Goal: Information Seeking & Learning: Find specific page/section

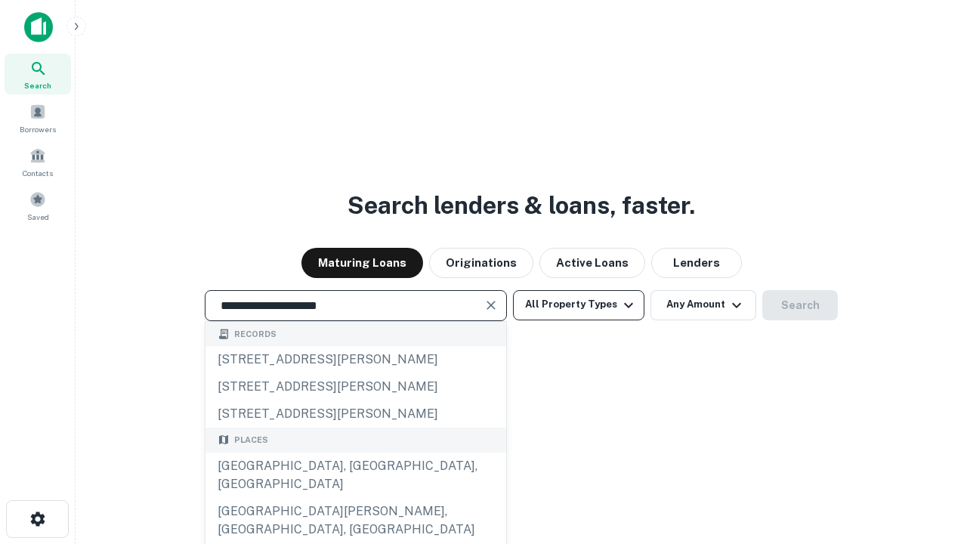
type input "**********"
click at [579, 304] on button "All Property Types" at bounding box center [578, 305] width 131 height 30
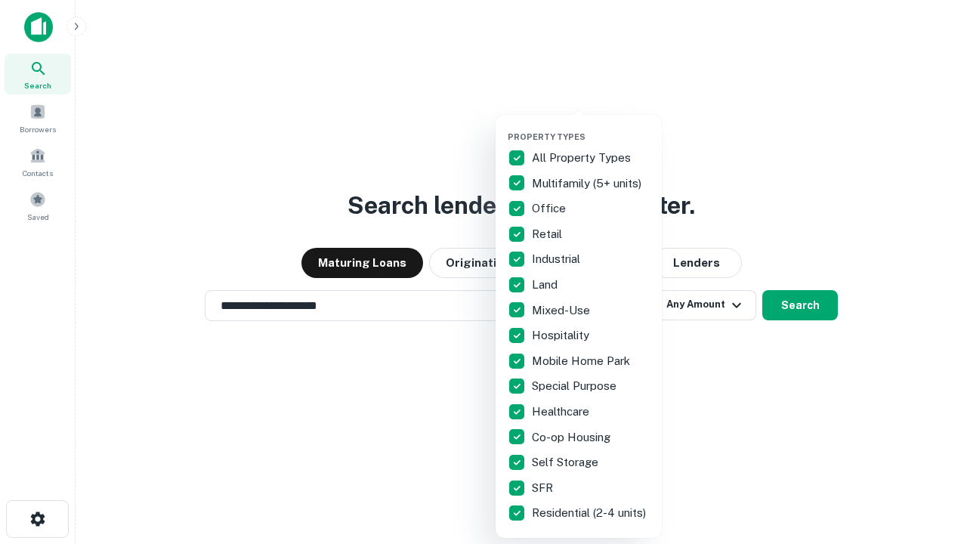
click at [591, 127] on button "button" at bounding box center [591, 127] width 166 height 1
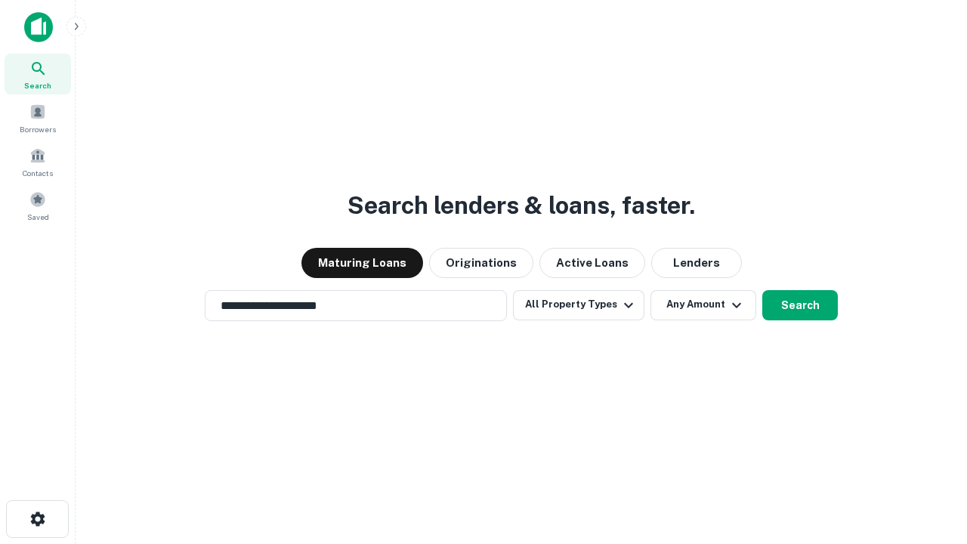
scroll to position [23, 0]
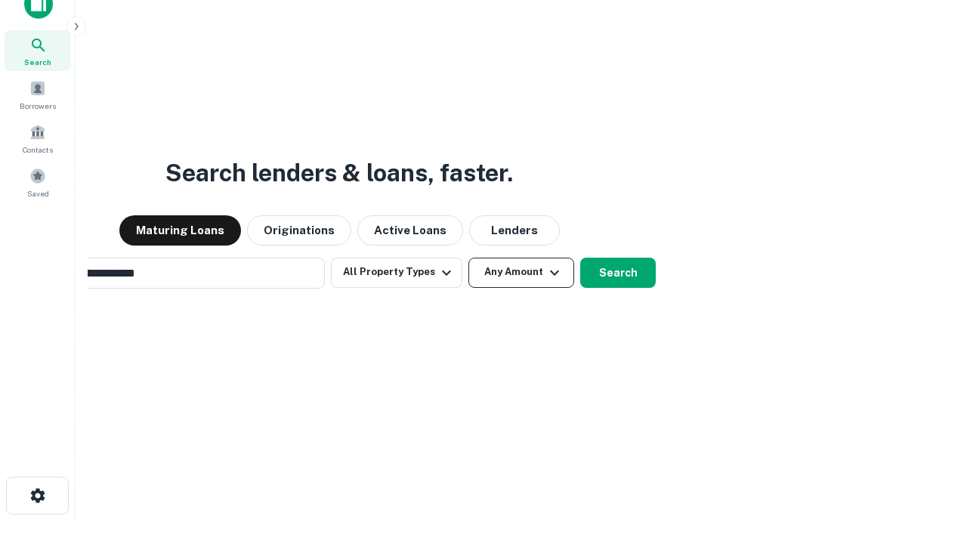
click at [468, 258] on button "Any Amount" at bounding box center [521, 273] width 106 height 30
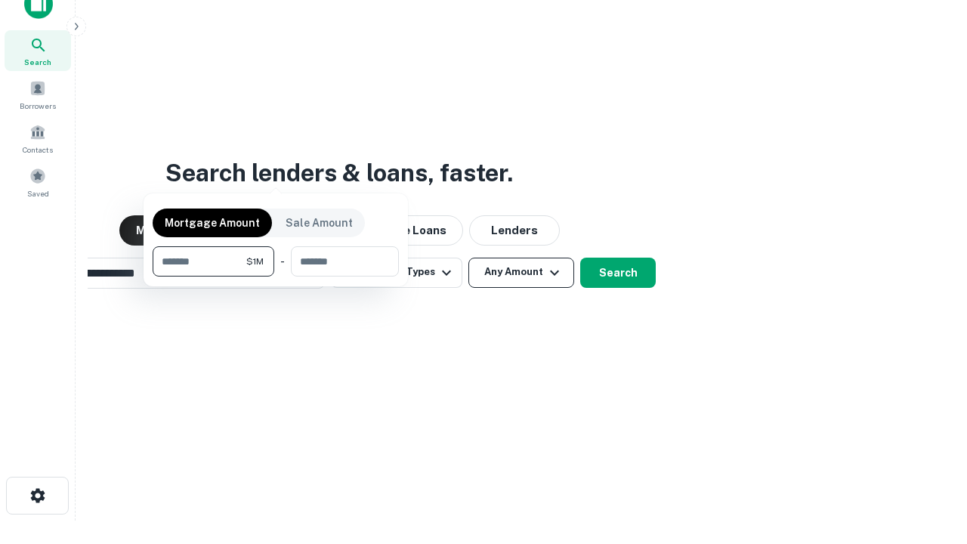
scroll to position [24, 0]
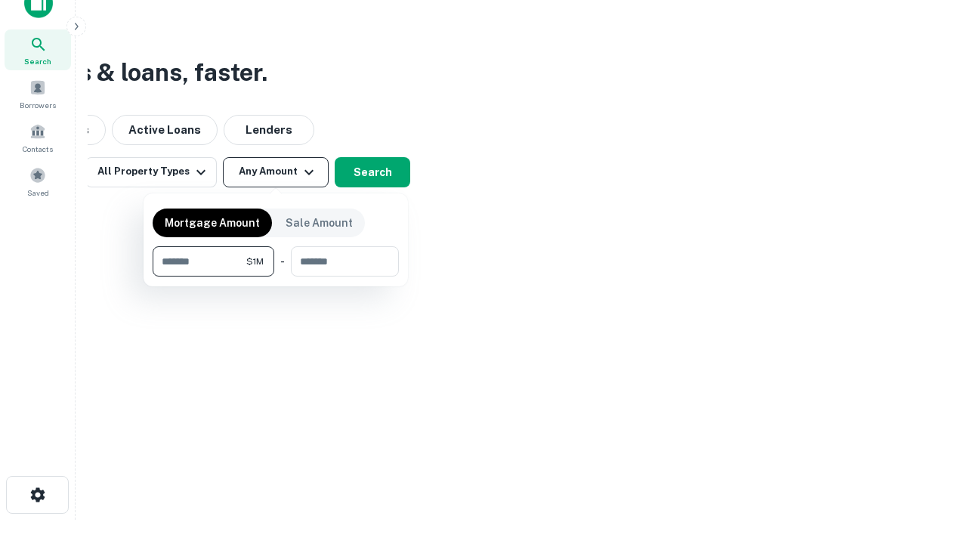
type input "*******"
click at [276, 276] on button "button" at bounding box center [276, 276] width 246 height 1
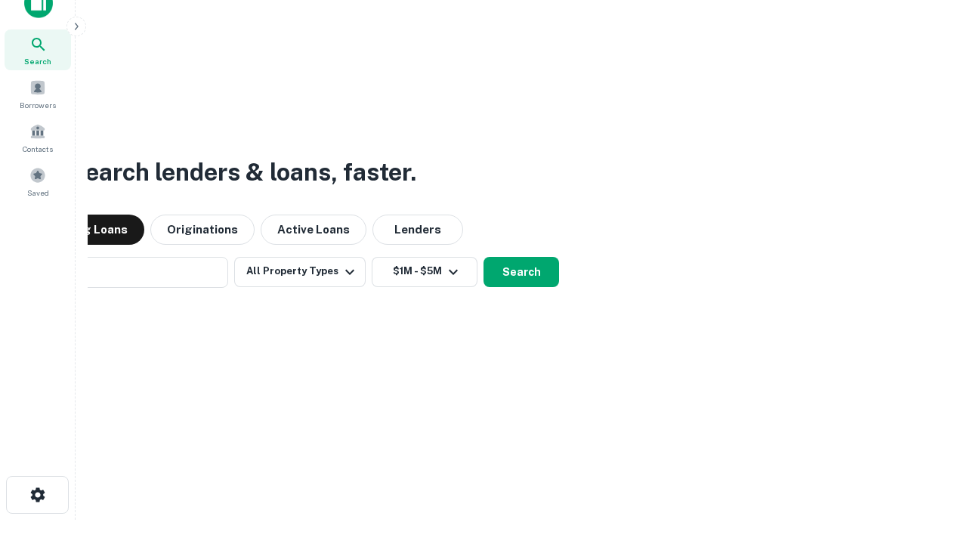
scroll to position [23, 0]
click at [483, 258] on button "Search" at bounding box center [521, 273] width 76 height 30
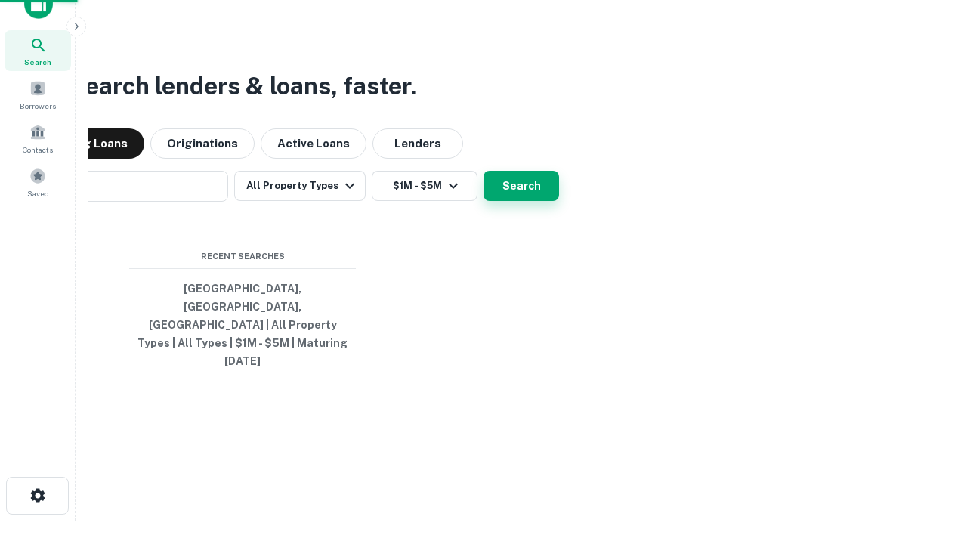
scroll to position [24, 0]
